Goal: Transaction & Acquisition: Purchase product/service

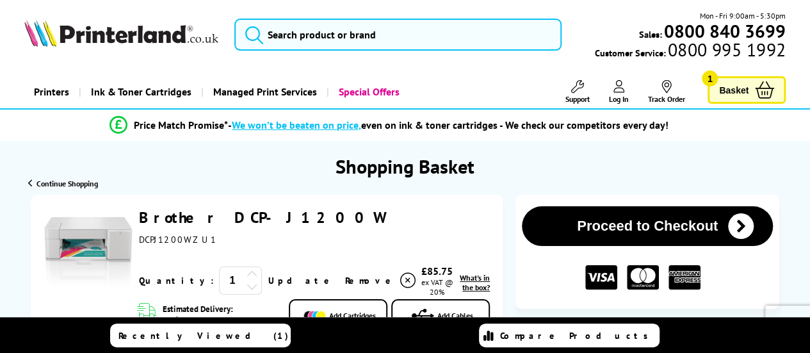
drag, startPoint x: 819, startPoint y: 41, endPoint x: 769, endPoint y: 29, distance: 52.0
click at [127, 238] on img at bounding box center [88, 252] width 89 height 89
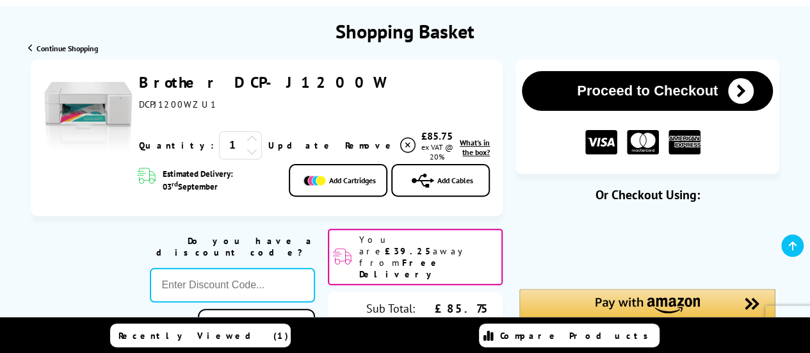
scroll to position [77, 0]
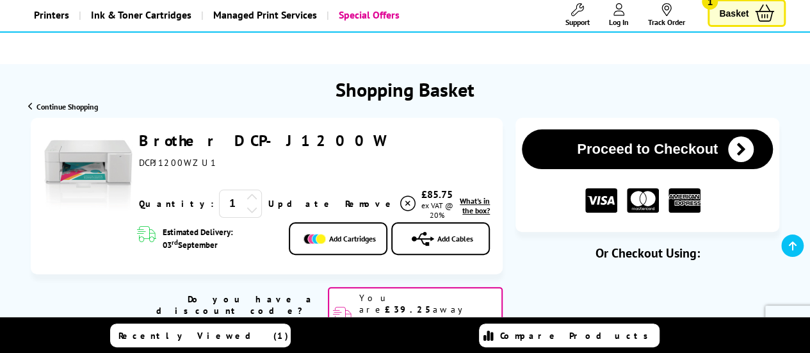
click at [591, 120] on div "Proceed to Checkout" at bounding box center [648, 175] width 264 height 115
click at [588, 143] on button "Proceed to Checkout" at bounding box center [647, 149] width 251 height 40
